Goal: Information Seeking & Learning: Compare options

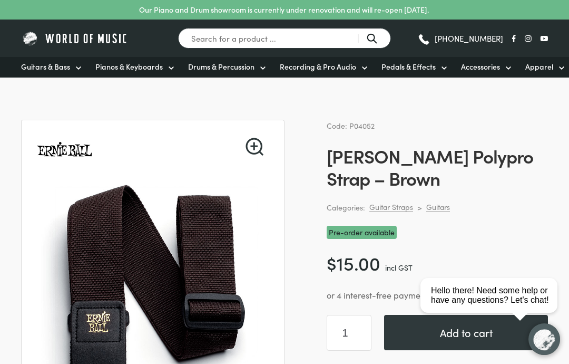
click at [509, 69] on icon at bounding box center [508, 68] width 8 height 8
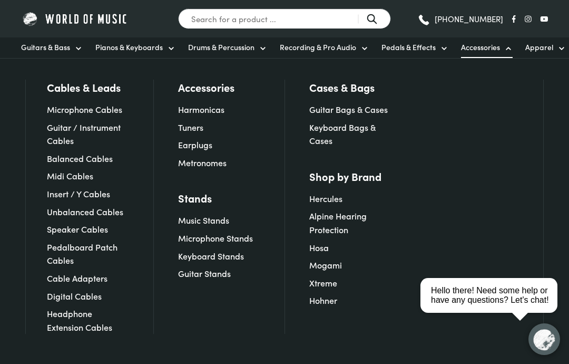
scroll to position [39, 0]
click at [81, 45] on icon at bounding box center [78, 48] width 8 height 8
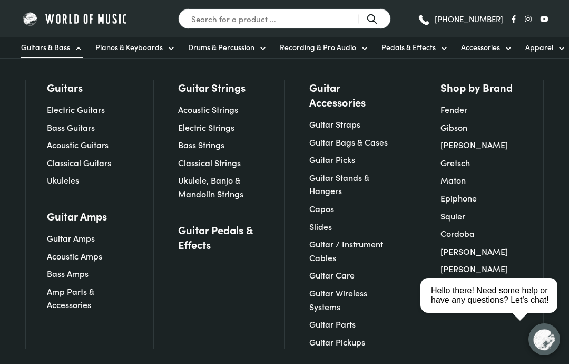
click at [351, 126] on link "Guitar Straps" at bounding box center [334, 124] width 51 height 12
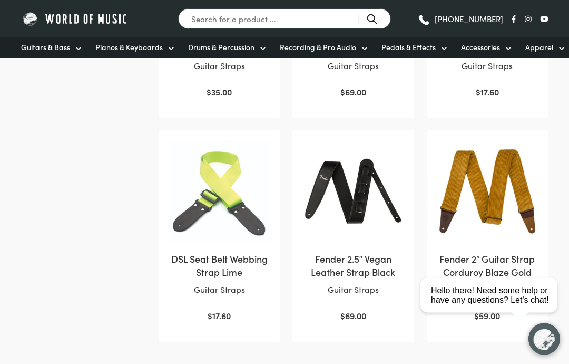
scroll to position [866, 0]
click at [347, 252] on h2 "Fender 2.5″ Vegan Leather Strap Black" at bounding box center [353, 265] width 100 height 26
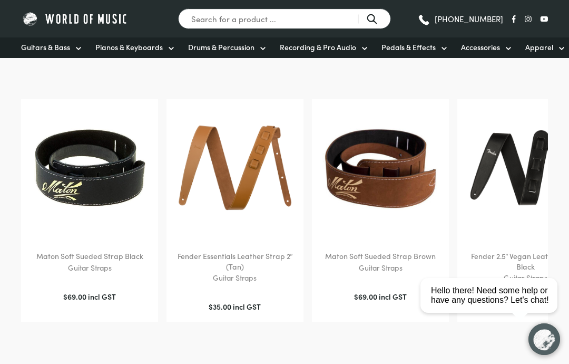
scroll to position [662, 0]
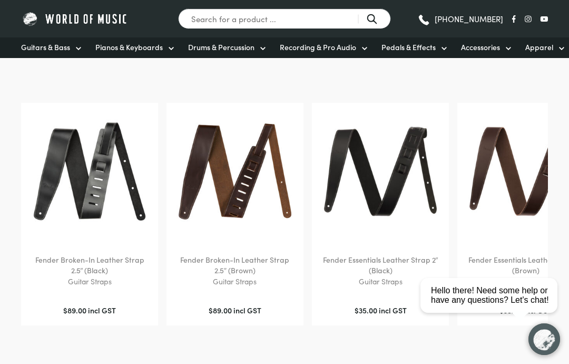
click at [87, 275] on h2 "Fender Broken-In Leather Strap 2.5″ (Black)" at bounding box center [90, 265] width 116 height 21
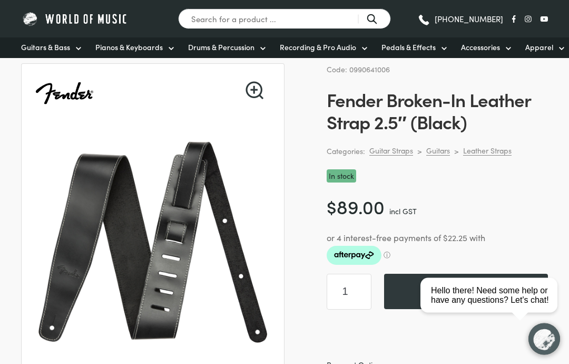
scroll to position [61, 0]
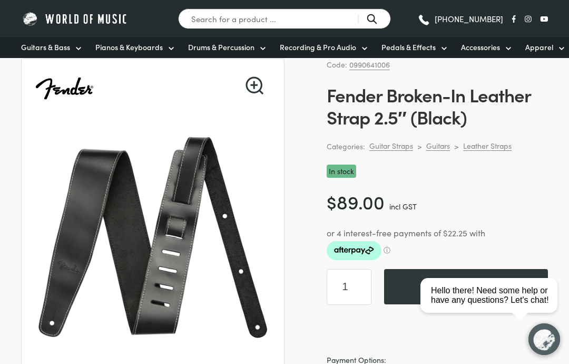
click at [82, 52] on icon at bounding box center [78, 48] width 8 height 8
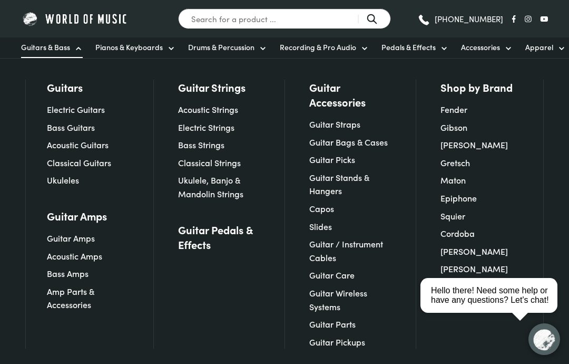
click at [226, 129] on link "Electric Strings" at bounding box center [206, 127] width 56 height 12
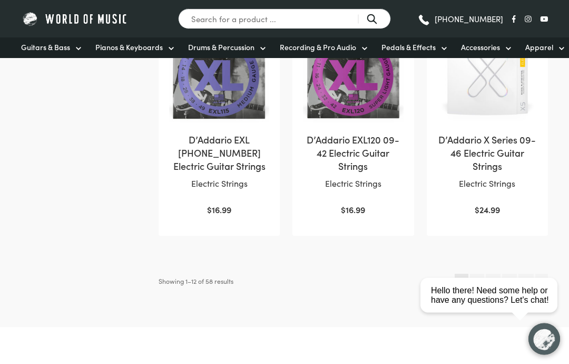
scroll to position [999, 0]
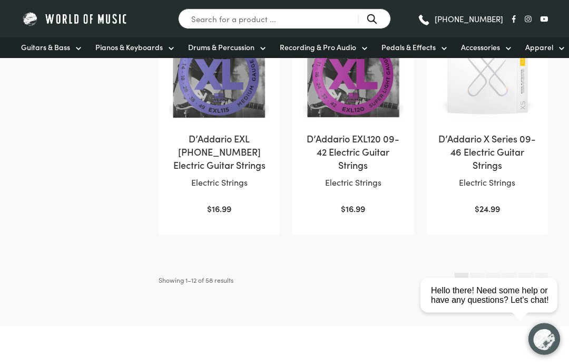
click at [476, 273] on link "2" at bounding box center [477, 280] width 14 height 15
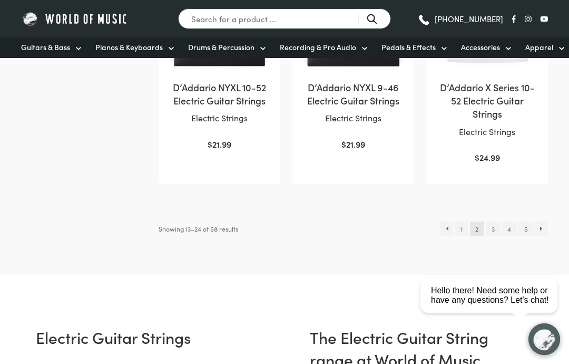
scroll to position [1063, 0]
click at [546, 221] on link "→" at bounding box center [541, 228] width 13 height 15
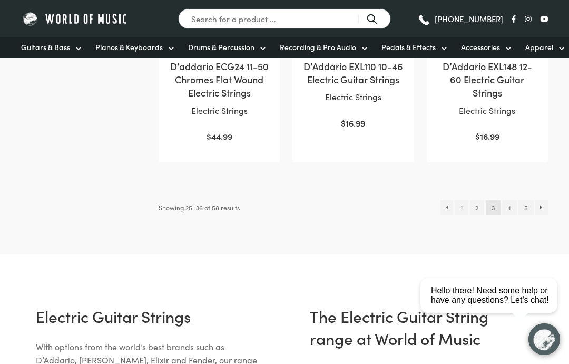
scroll to position [1074, 0]
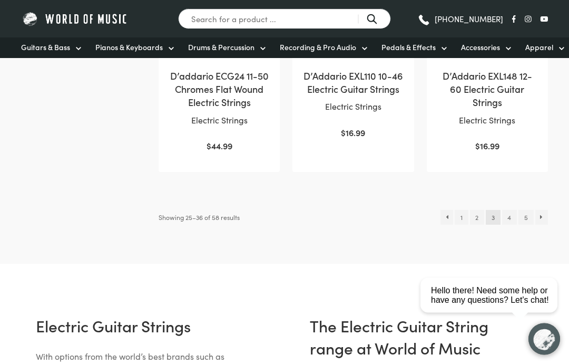
click at [546, 210] on link "→" at bounding box center [541, 217] width 13 height 15
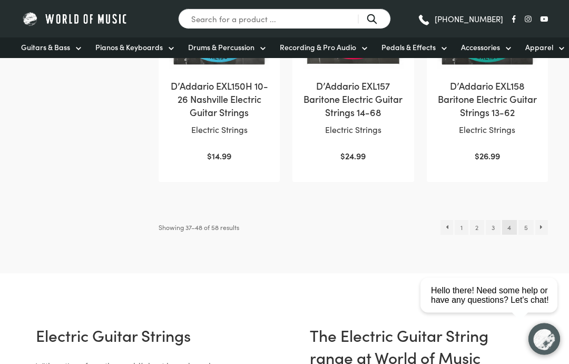
scroll to position [1053, 0]
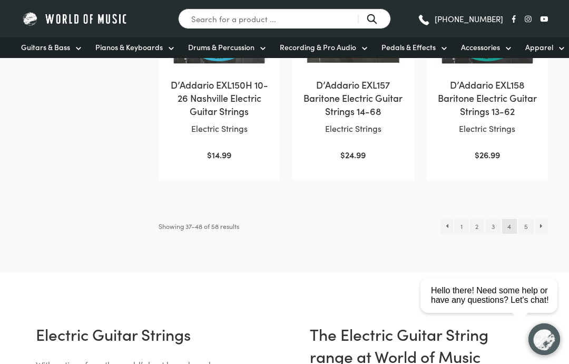
click at [546, 222] on link "→" at bounding box center [541, 226] width 13 height 15
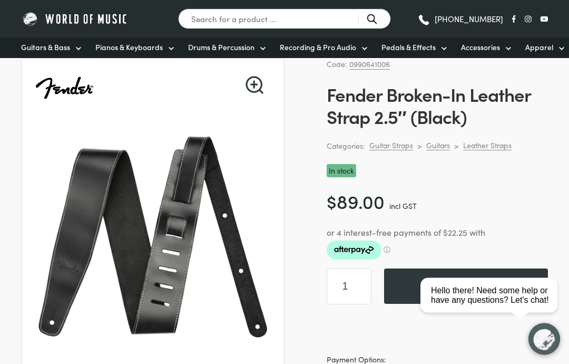
scroll to position [62, 0]
